Goal: Task Accomplishment & Management: Manage account settings

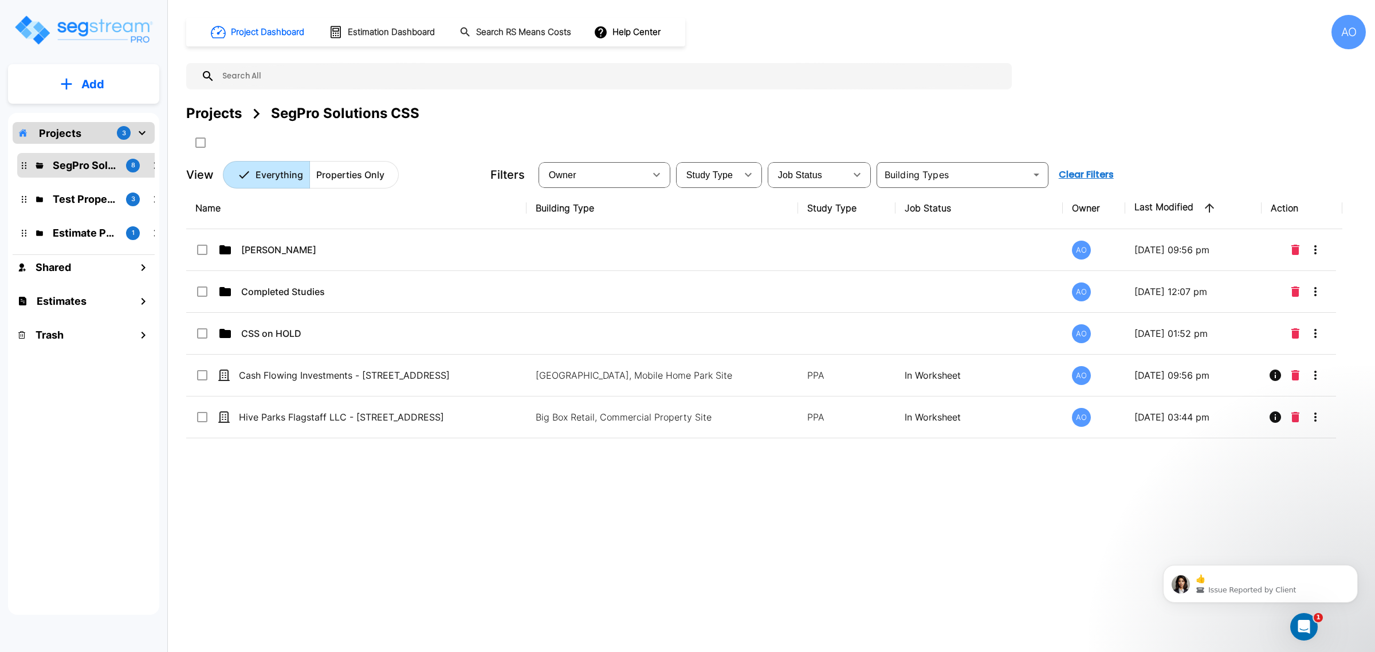
scroll to position [1484, 0]
click at [375, 494] on div "Name Building Type Study Type Job Status Owner Last Modified Action Anjalie AO …" at bounding box center [764, 389] width 1156 height 404
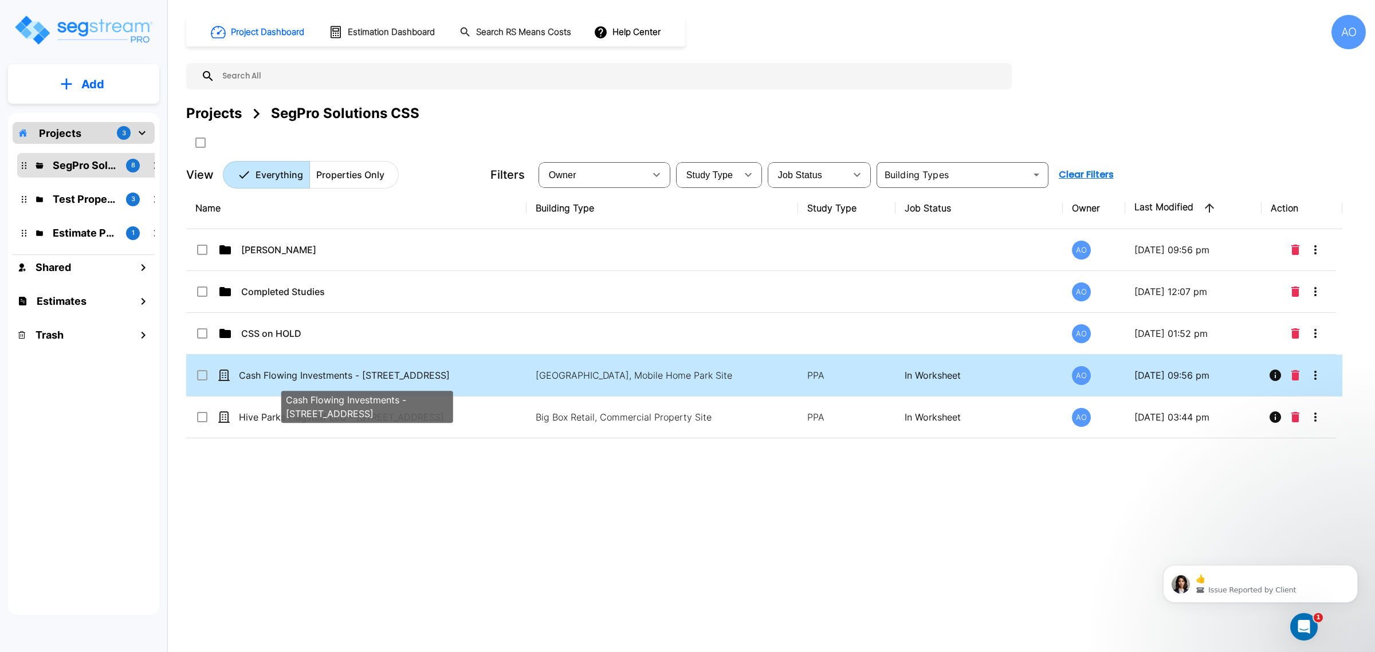
click at [399, 375] on p "Cash Flowing Investments - [STREET_ADDRESS]" at bounding box center [367, 375] width 257 height 14
checkbox input "true"
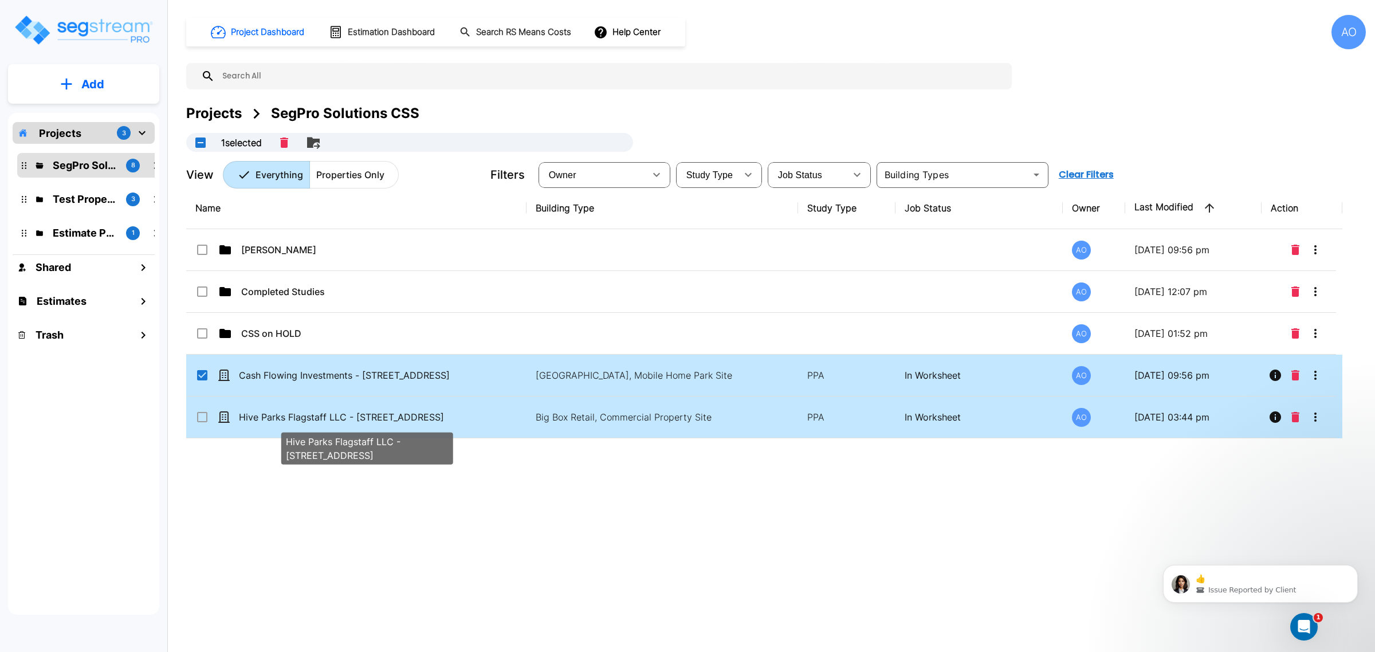
click at [276, 420] on p "Hive Parks Flagstaff LLC - [STREET_ADDRESS]" at bounding box center [367, 417] width 257 height 14
checkbox input "true"
click at [202, 373] on input "select row Cash Flowing Investments - 4390 East 380 Road" at bounding box center [200, 373] width 11 height 10
checkbox input "false"
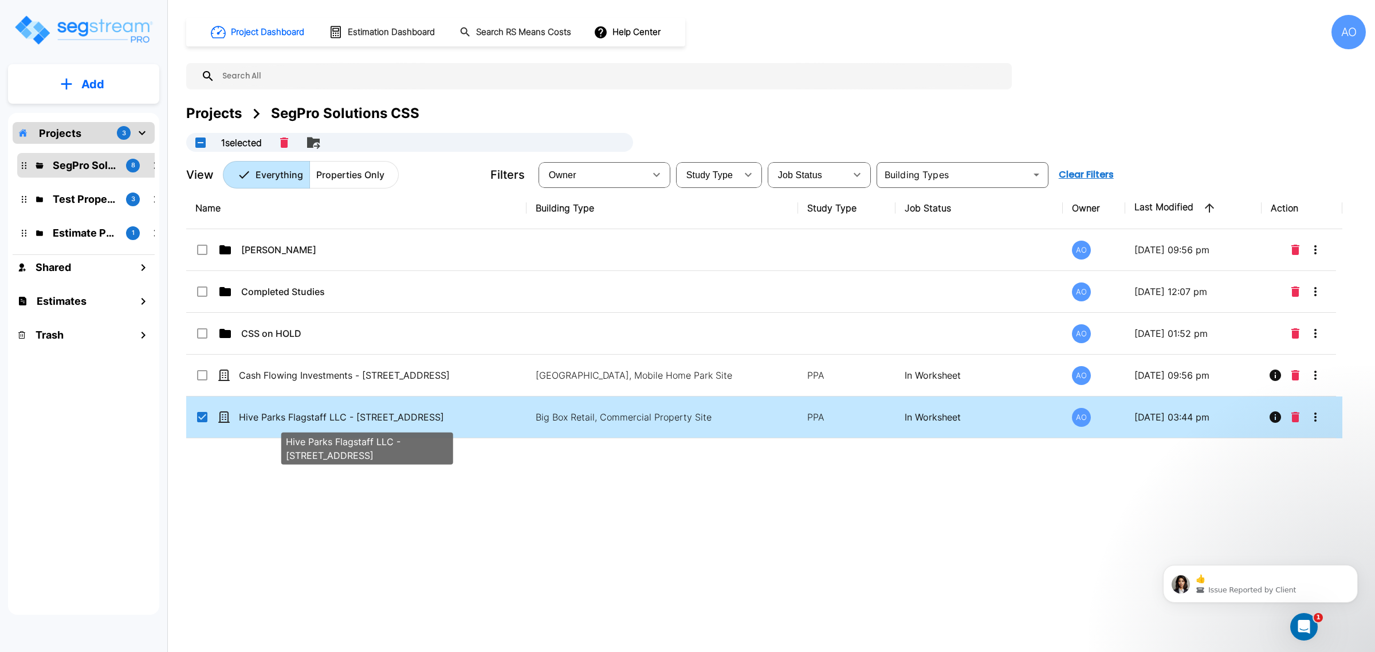
click at [326, 413] on p "Hive Parks Flagstaff LLC - [STREET_ADDRESS]" at bounding box center [367, 417] width 257 height 14
checkbox input "false"
click at [326, 413] on p "Hive Parks Flagstaff LLC - [STREET_ADDRESS]" at bounding box center [367, 417] width 257 height 14
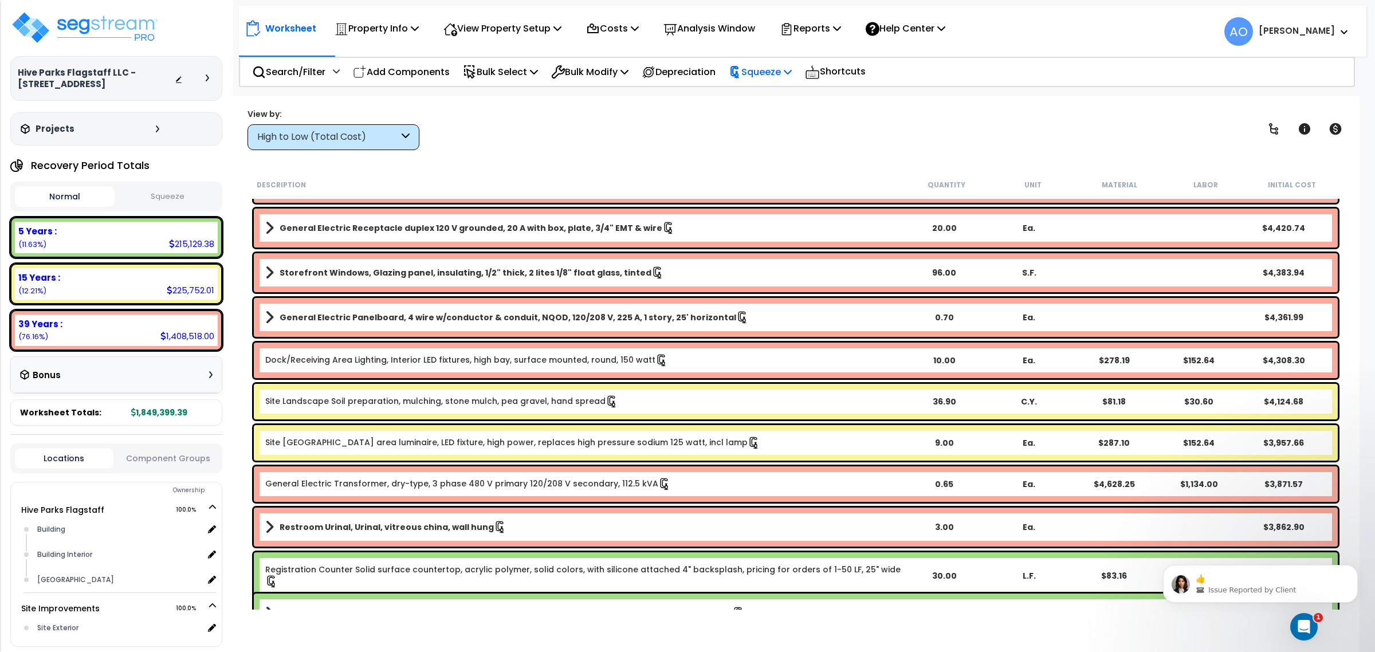
scroll to position [2219, 0]
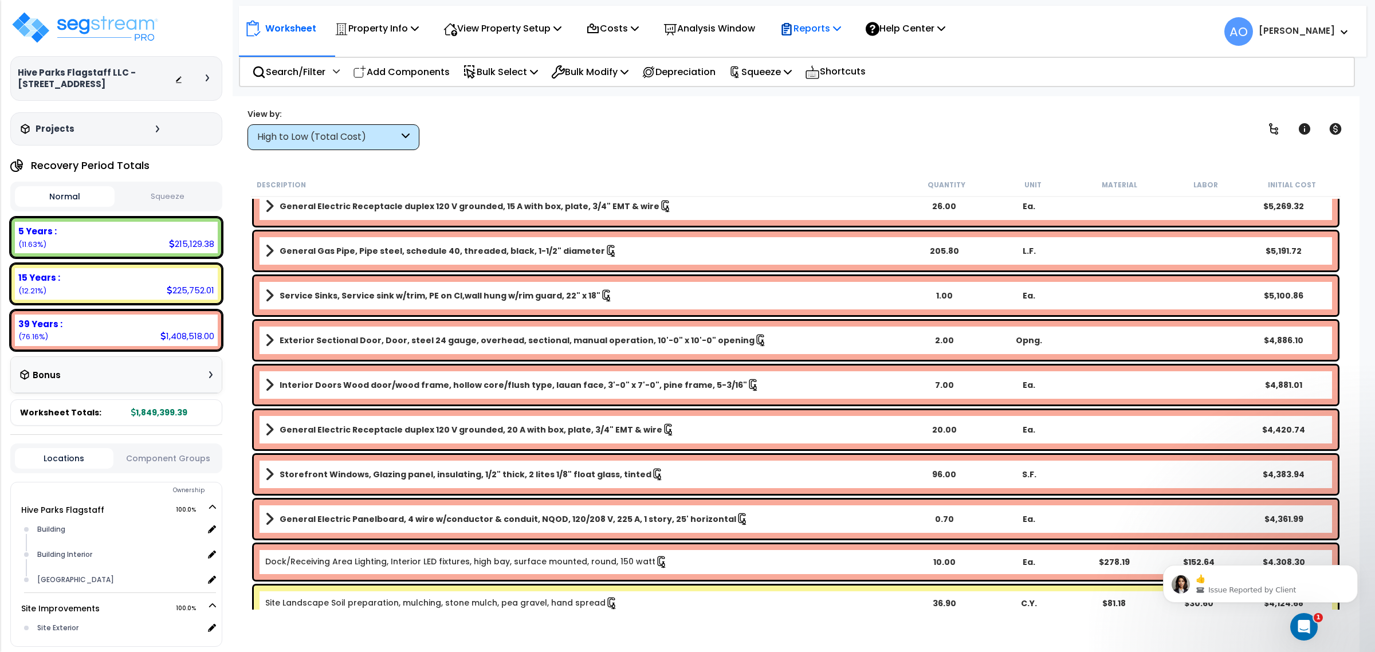
click at [834, 26] on p "Reports" at bounding box center [810, 28] width 61 height 15
click at [844, 78] on link "Manage Report Images" at bounding box center [830, 78] width 113 height 23
click at [136, 23] on img at bounding box center [84, 27] width 149 height 34
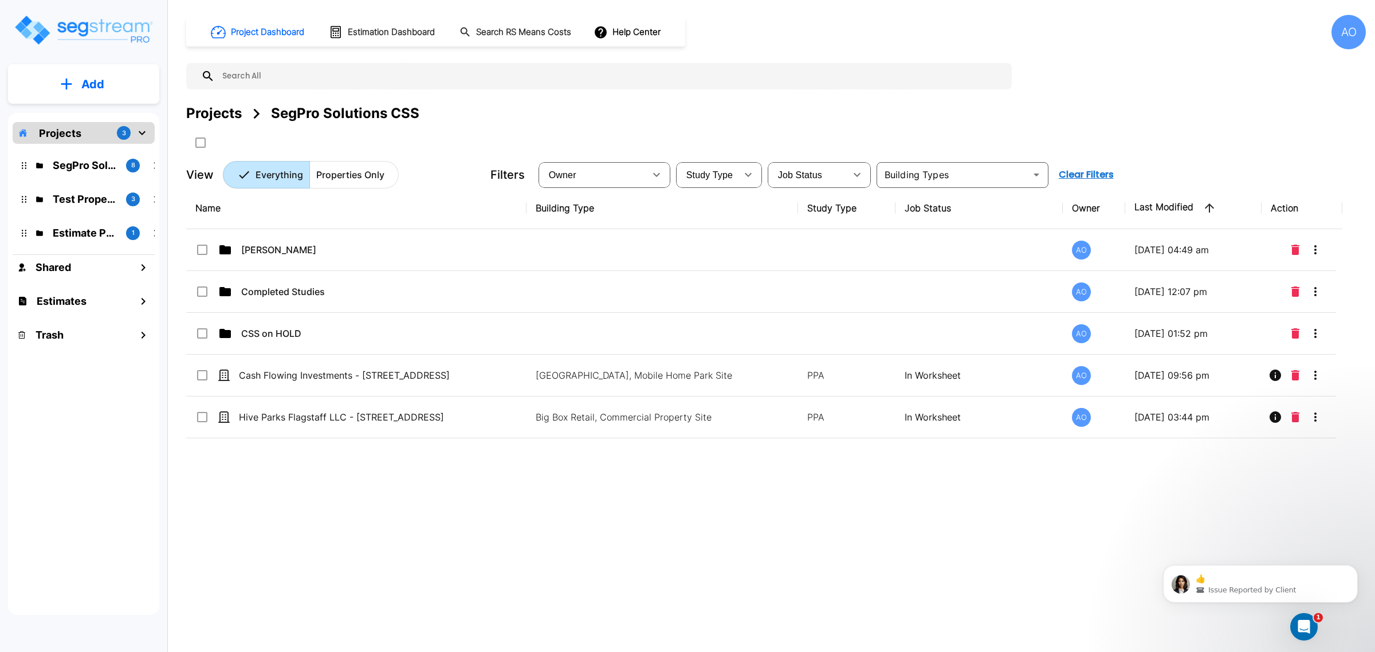
click at [448, 494] on div "Name Building Type Study Type Job Status Owner Last Modified Action Anjalie AO …" at bounding box center [764, 389] width 1156 height 404
click at [379, 493] on div "Name Building Type Study Type Job Status Owner Last Modified Action Anjalie AO …" at bounding box center [764, 389] width 1156 height 404
